Goal: Information Seeking & Learning: Learn about a topic

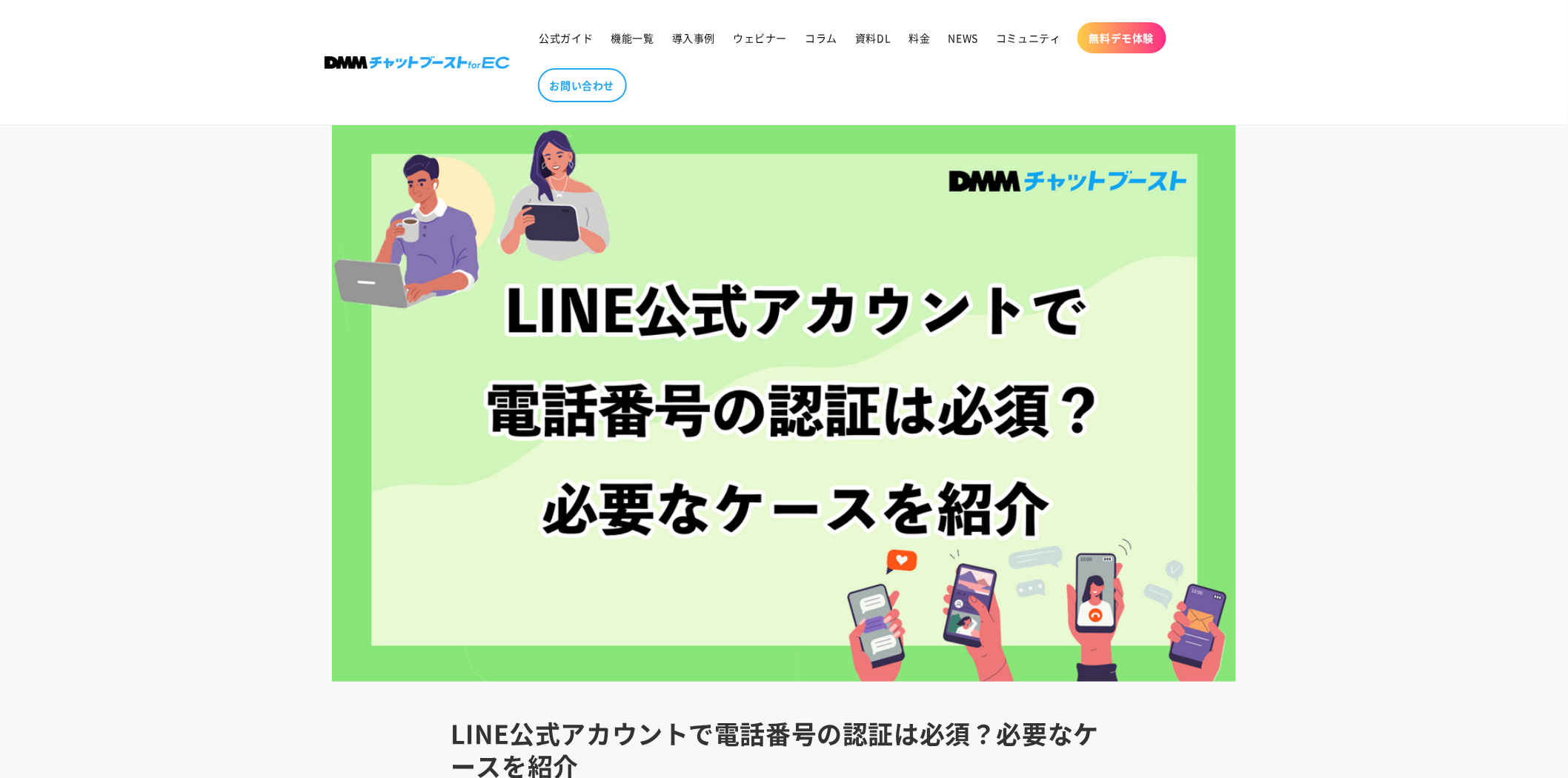
scroll to position [50, 0]
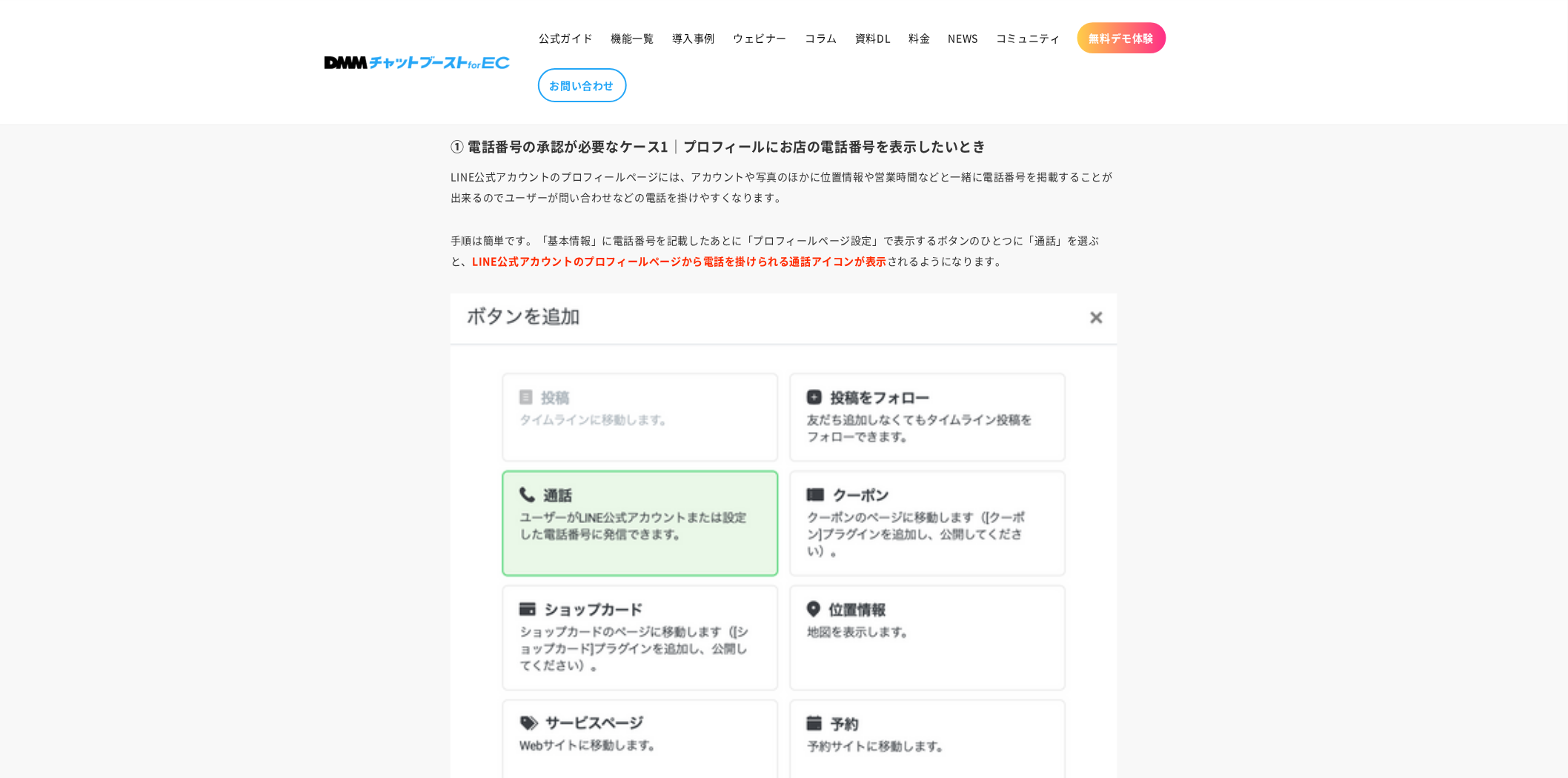
scroll to position [2023, 0]
drag, startPoint x: 684, startPoint y: 145, endPoint x: 870, endPoint y: 145, distance: 186.0
click at [870, 145] on h3 "① 電話番号の承認が必要なケース1｜プロフィールにお店の電話番号を表示したいとき" at bounding box center [784, 145] width 667 height 17
copy h3 "プロフィールにお店の電話番号"
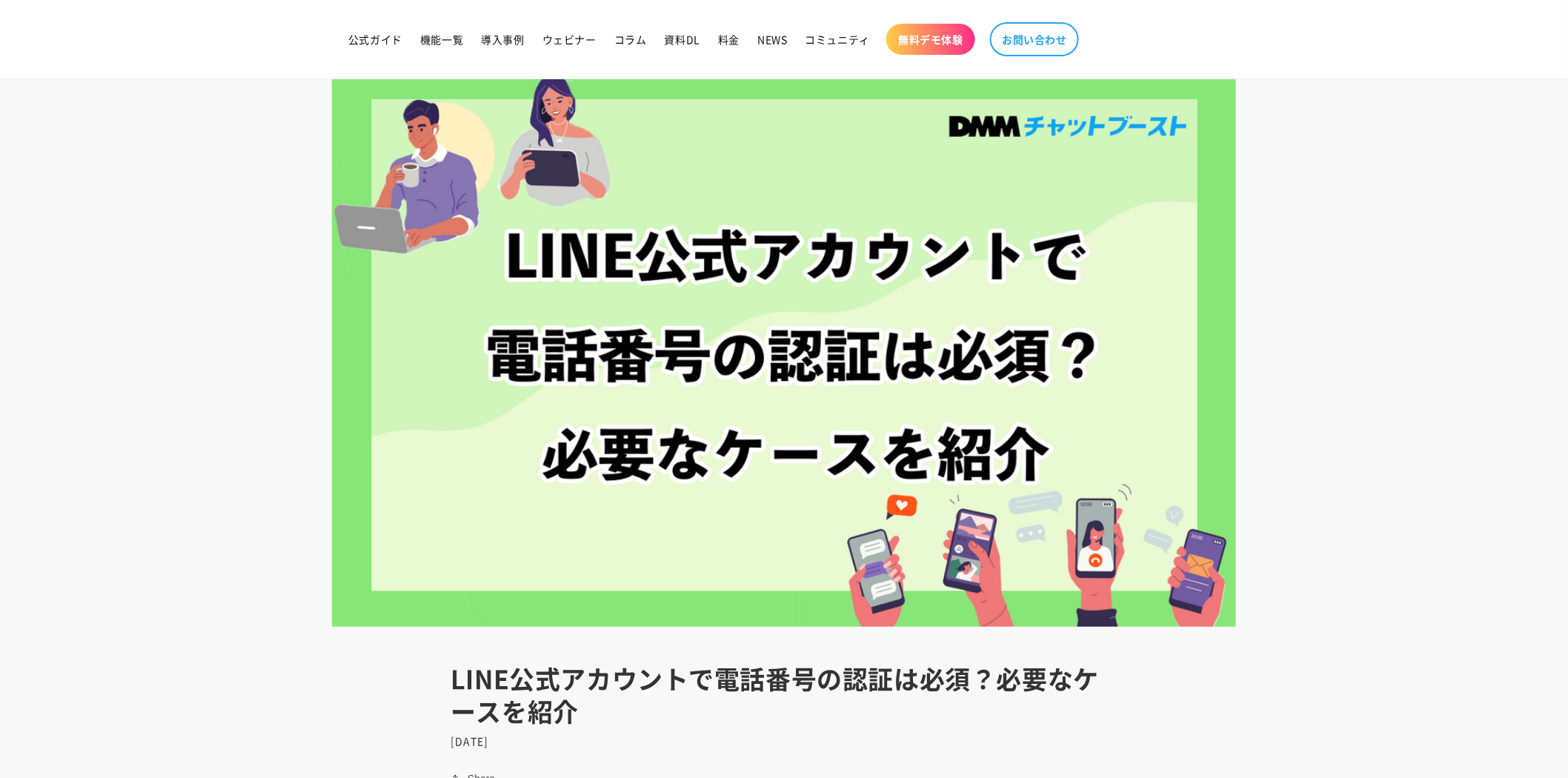
scroll to position [0, 0]
